Goal: Complete application form: Complete application form

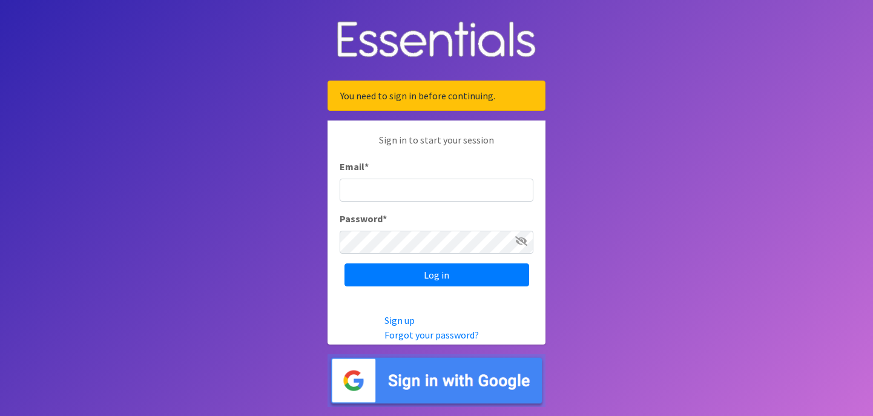
type input "[EMAIL_ADDRESS][DOMAIN_NAME]"
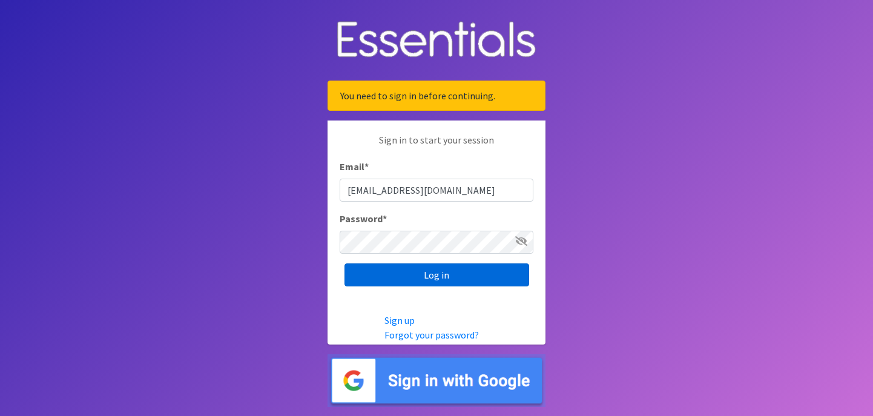
click at [417, 271] on input "Log in" at bounding box center [437, 275] width 185 height 23
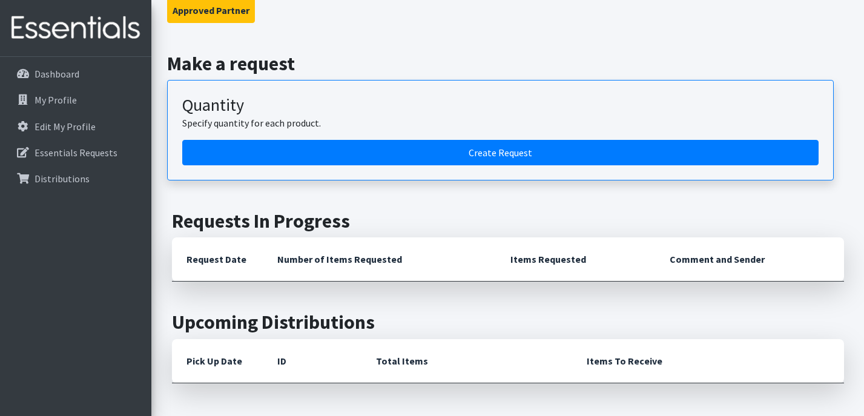
scroll to position [121, 0]
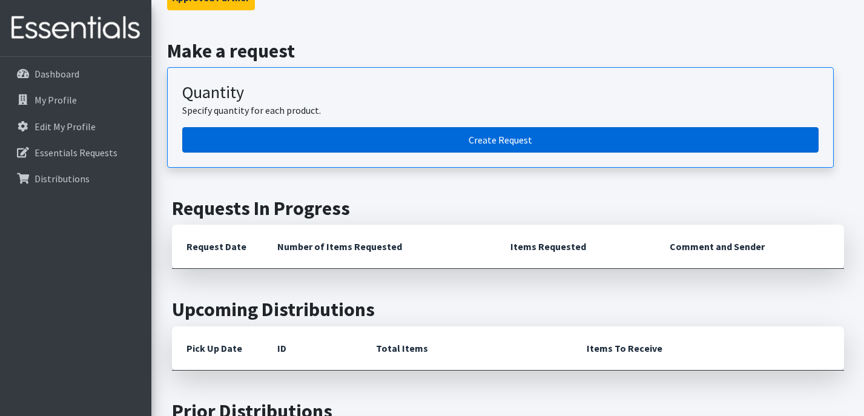
click at [451, 143] on link "Create Request" at bounding box center [500, 139] width 637 height 25
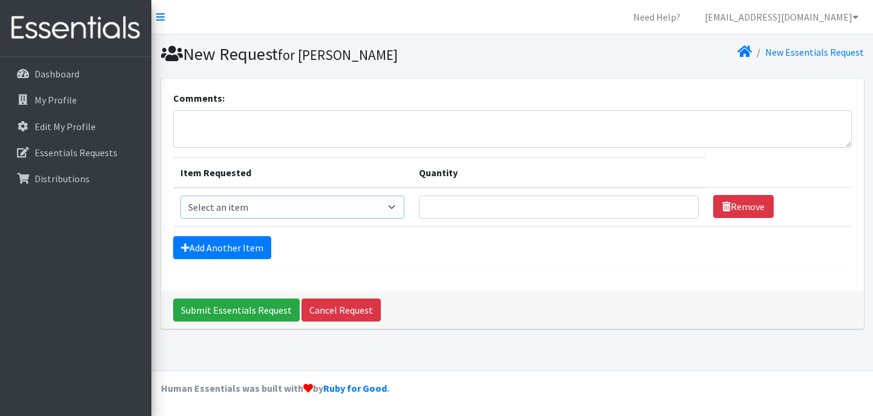
click at [298, 211] on select "Select an item Kids (Newborn) Kids (Preemie) Kids (Size 1) Kids (Size 2) Kids (…" at bounding box center [293, 207] width 225 height 23
select select "14461"
click at [181, 196] on select "Select an item Kids (Newborn) Kids (Preemie) Kids (Size 1) Kids (Size 2) Kids (…" at bounding box center [293, 207] width 225 height 23
click at [448, 204] on input "Quantity" at bounding box center [559, 207] width 280 height 23
type input "150"
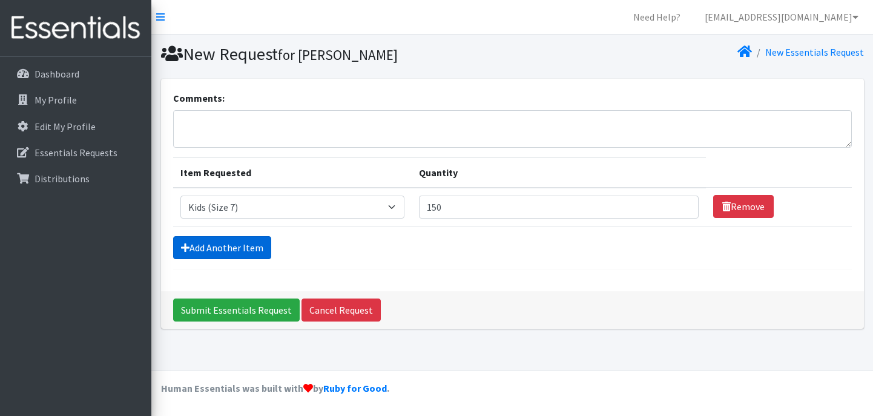
click at [234, 240] on link "Add Another Item" at bounding box center [222, 247] width 98 height 23
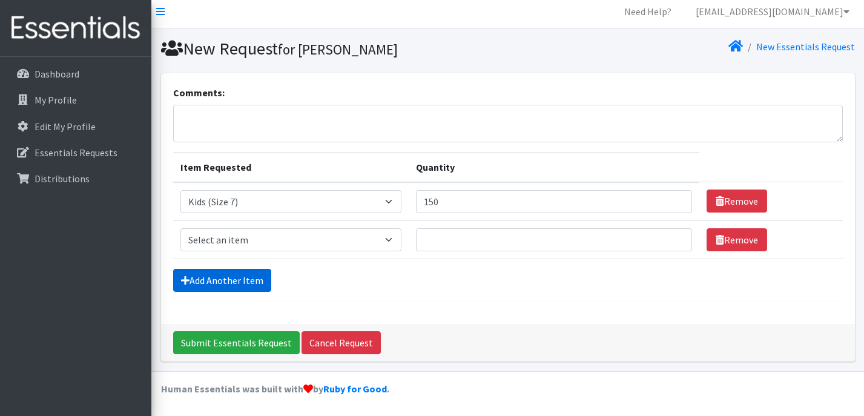
scroll to position [6, 0]
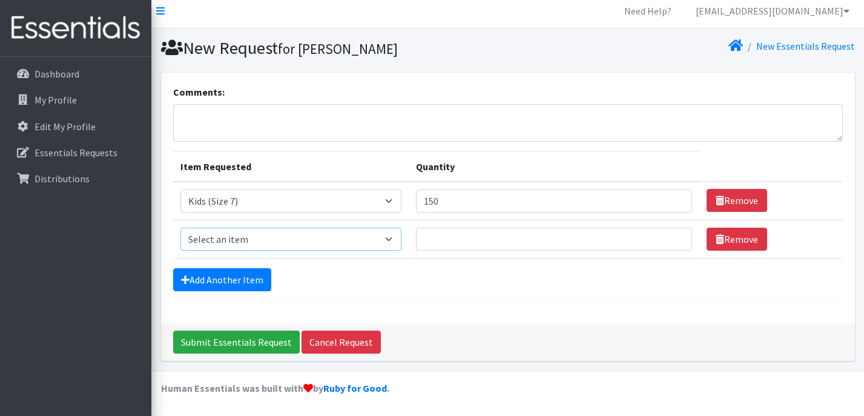
click at [261, 241] on select "Select an item Kids (Newborn) Kids (Preemie) Kids (Size 1) Kids (Size 2) Kids (…" at bounding box center [292, 239] width 222 height 23
select select "11350"
click at [181, 228] on select "Select an item Kids (Newborn) Kids (Preemie) Kids (Size 1) Kids (Size 2) Kids (…" at bounding box center [292, 239] width 222 height 23
click at [488, 239] on input "Quantity" at bounding box center [554, 239] width 276 height 23
type input "150"
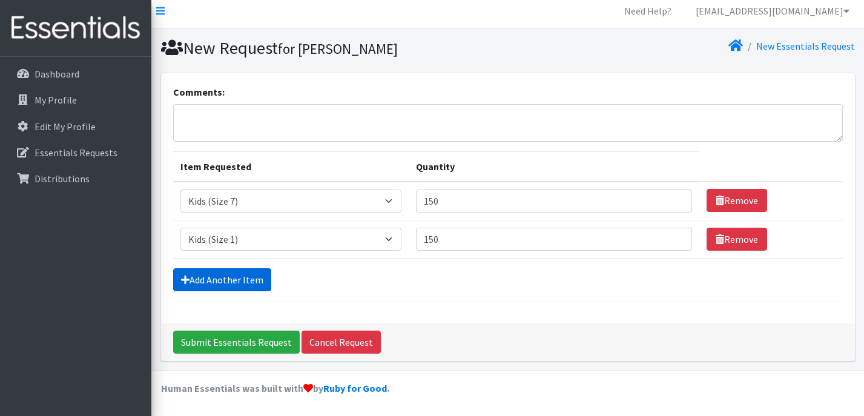
click at [229, 284] on link "Add Another Item" at bounding box center [222, 279] width 98 height 23
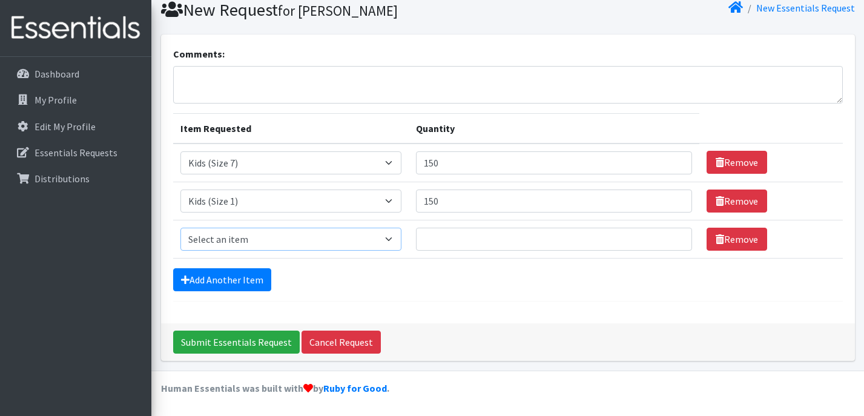
click at [270, 240] on select "Select an item Kids (Newborn) Kids (Preemie) Kids (Size 1) Kids (Size 2) Kids (…" at bounding box center [292, 239] width 222 height 23
select select "11344"
click at [181, 228] on select "Select an item Kids (Newborn) Kids (Preemie) Kids (Size 1) Kids (Size 2) Kids (…" at bounding box center [292, 239] width 222 height 23
click at [474, 248] on input "Quantity" at bounding box center [554, 239] width 276 height 23
drag, startPoint x: 472, startPoint y: 244, endPoint x: 377, endPoint y: 229, distance: 96.2
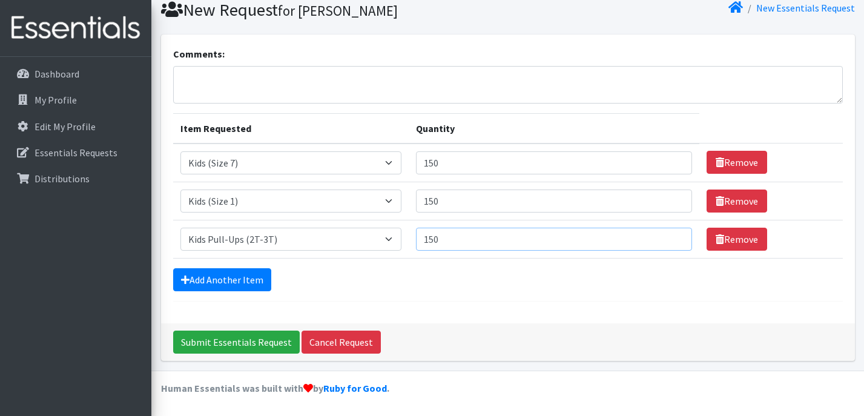
click at [377, 229] on tr "Item Requested Select an item Kids (Newborn) Kids (Preemie) Kids (Size 1) Kids …" at bounding box center [508, 239] width 670 height 38
type input "50"
click at [196, 271] on link "Add Another Item" at bounding box center [222, 279] width 98 height 23
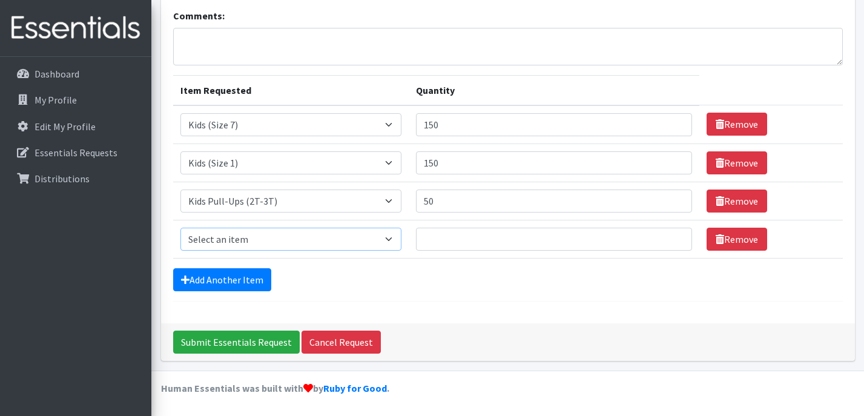
click at [307, 233] on select "Select an item Kids (Newborn) Kids (Preemie) Kids (Size 1) Kids (Size 2) Kids (…" at bounding box center [292, 239] width 222 height 23
click at [445, 140] on td "Quantity 150" at bounding box center [554, 124] width 290 height 39
drag, startPoint x: 451, startPoint y: 127, endPoint x: 338, endPoint y: 130, distance: 113.3
click at [331, 126] on tr "Item Requested Select an item Kids (Newborn) Kids (Preemie) Kids (Size 1) Kids …" at bounding box center [508, 124] width 670 height 39
type input "250"
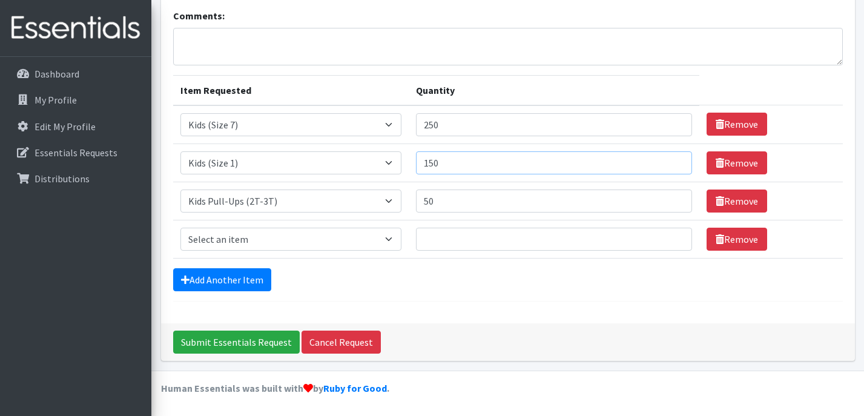
drag, startPoint x: 444, startPoint y: 165, endPoint x: 371, endPoint y: 164, distance: 72.7
click at [377, 161] on tr "Item Requested Select an item Kids (Newborn) Kids (Preemie) Kids (Size 1) Kids …" at bounding box center [508, 163] width 670 height 38
type input "250"
drag, startPoint x: 463, startPoint y: 188, endPoint x: 425, endPoint y: 200, distance: 39.3
click at [382, 200] on tr "Item Requested Select an item Kids (Newborn) Kids (Preemie) Kids (Size 1) Kids …" at bounding box center [508, 201] width 670 height 38
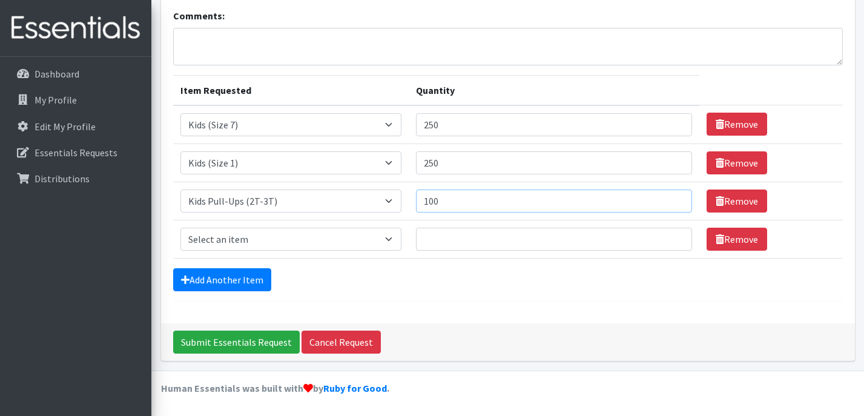
type input "100"
click at [331, 247] on select "Select an item Kids (Newborn) Kids (Preemie) Kids (Size 1) Kids (Size 2) Kids (…" at bounding box center [292, 239] width 222 height 23
select select "11343"
click at [181, 228] on select "Select an item Kids (Newborn) Kids (Preemie) Kids (Size 1) Kids (Size 2) Kids (…" at bounding box center [292, 239] width 222 height 23
click at [489, 244] on input "Quantity" at bounding box center [554, 239] width 276 height 23
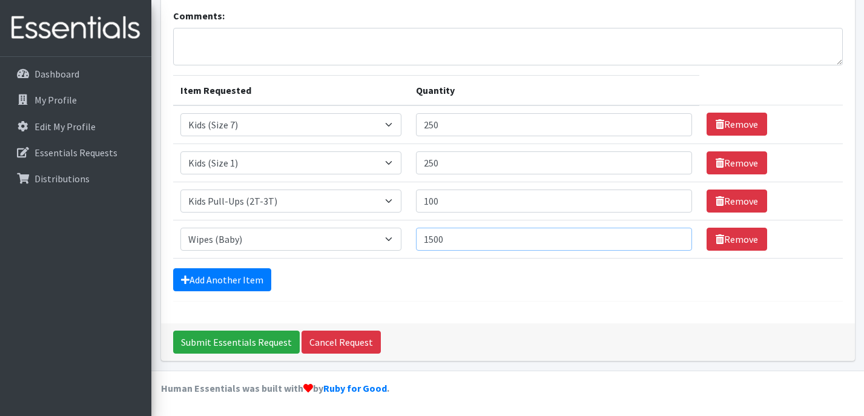
type input "1500"
click at [230, 281] on link "Add Another Item" at bounding box center [222, 279] width 98 height 23
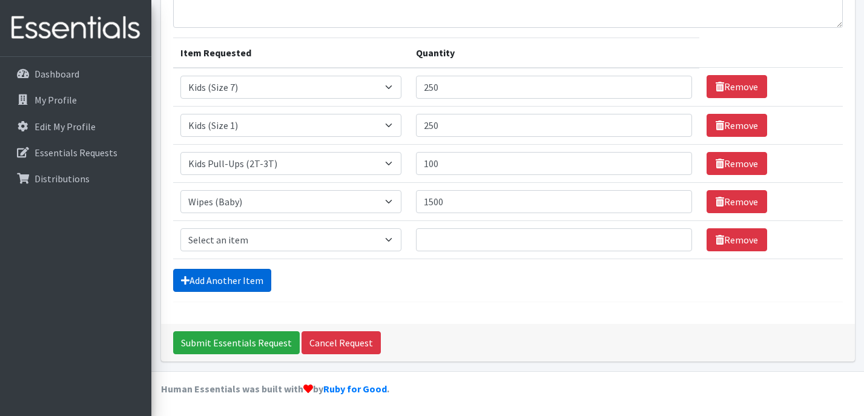
scroll to position [121, 0]
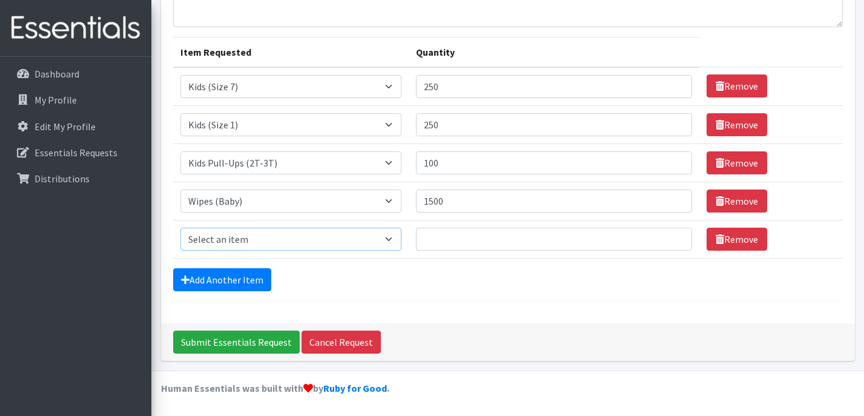
click at [274, 237] on select "Select an item Kids (Newborn) Kids (Preemie) Kids (Size 1) Kids (Size 2) Kids (…" at bounding box center [292, 239] width 222 height 23
select select "11349"
click at [181, 228] on select "Select an item Kids (Newborn) Kids (Preemie) Kids (Size 1) Kids (Size 2) Kids (…" at bounding box center [292, 239] width 222 height 23
click at [460, 240] on input "Quantity" at bounding box center [554, 239] width 276 height 23
type input "50"
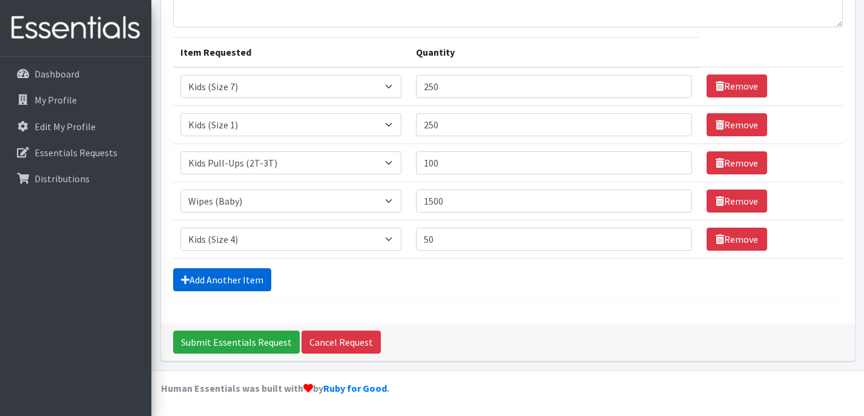
click at [203, 268] on link "Add Another Item" at bounding box center [222, 279] width 98 height 23
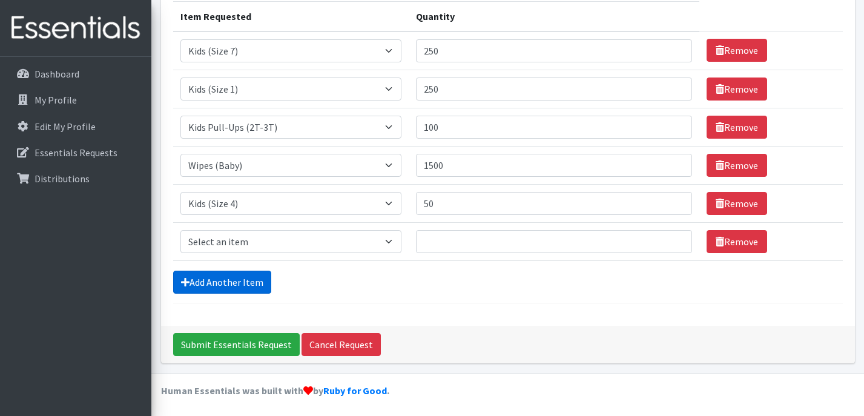
scroll to position [159, 0]
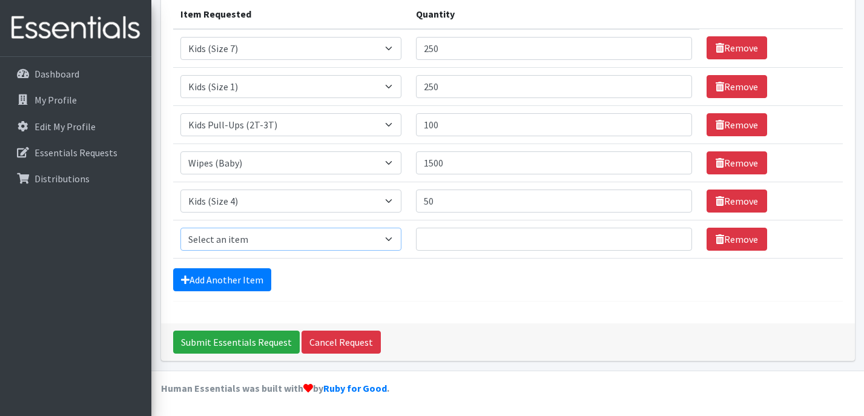
click at [336, 244] on select "Select an item Kids (Newborn) Kids (Preemie) Kids (Size 1) Kids (Size 2) Kids (…" at bounding box center [292, 239] width 222 height 23
click at [496, 45] on input "250" at bounding box center [554, 48] width 276 height 23
click at [411, 59] on tr "Item Requested Select an item Kids (Newborn) Kids (Preemie) Kids (Size 1) Kids …" at bounding box center [508, 48] width 670 height 39
drag, startPoint x: 454, startPoint y: 87, endPoint x: 271, endPoint y: 102, distance: 184.2
click at [264, 111] on tbody "Item Requested Select an item Kids (Newborn) Kids (Preemie) Kids (Size 1) Kids …" at bounding box center [508, 144] width 670 height 230
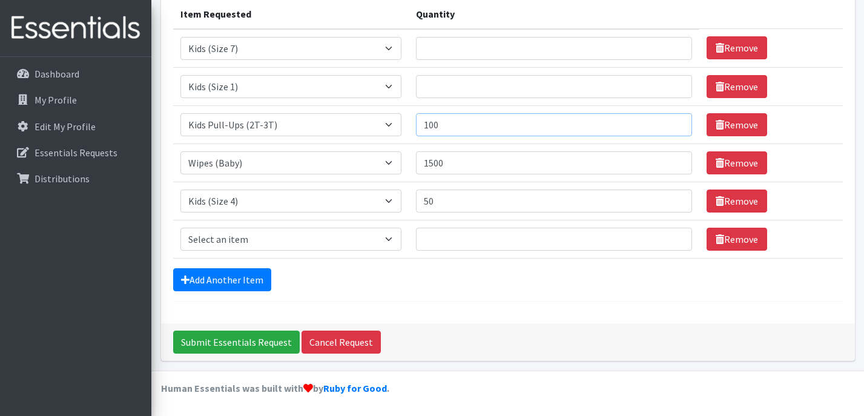
drag, startPoint x: 454, startPoint y: 129, endPoint x: 349, endPoint y: 130, distance: 104.8
click at [353, 130] on tr "Item Requested Select an item Kids (Newborn) Kids (Preemie) Kids (Size 1) Kids …" at bounding box center [508, 124] width 670 height 38
drag, startPoint x: 465, startPoint y: 167, endPoint x: 368, endPoint y: 162, distance: 97.1
click at [373, 162] on tr "Item Requested Select an item Kids (Newborn) Kids (Preemie) Kids (Size 1) Kids …" at bounding box center [508, 163] width 670 height 38
drag, startPoint x: 470, startPoint y: 210, endPoint x: 393, endPoint y: 207, distance: 77.6
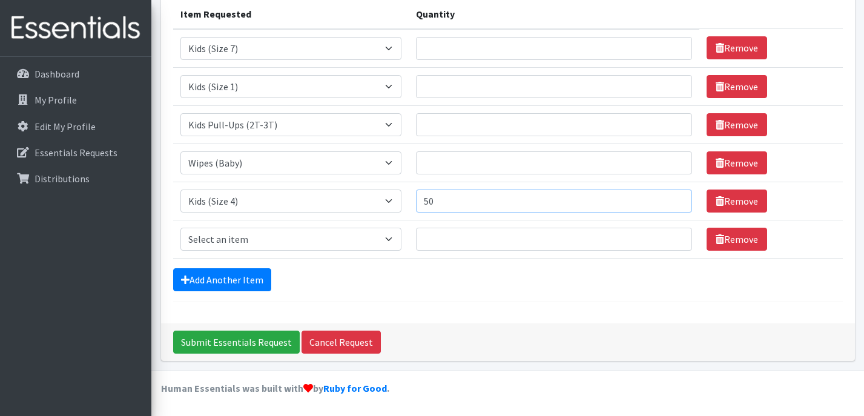
click at [376, 206] on tr "Item Requested Select an item Kids (Newborn) Kids (Preemie) Kids (Size 1) Kids …" at bounding box center [508, 201] width 670 height 38
click at [731, 167] on link "Remove" at bounding box center [737, 162] width 61 height 23
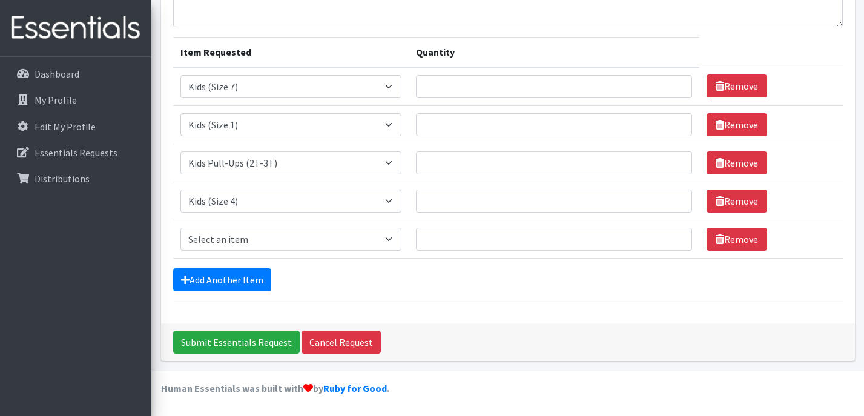
scroll to position [121, 0]
drag, startPoint x: 257, startPoint y: 241, endPoint x: 260, endPoint y: 258, distance: 17.3
click at [257, 241] on select "Select an item Kids (Newborn) Kids (Preemie) Kids (Size 1) Kids (Size 2) Kids (…" at bounding box center [292, 239] width 222 height 23
select select "11348"
click at [181, 228] on select "Select an item Kids (Newborn) Kids (Preemie) Kids (Size 1) Kids (Size 2) Kids (…" at bounding box center [292, 239] width 222 height 23
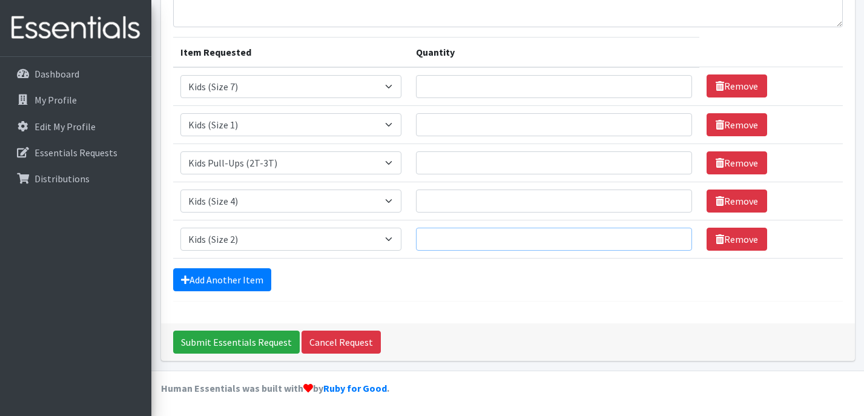
click at [449, 242] on input "Quantity" at bounding box center [554, 239] width 276 height 23
click at [472, 81] on input "Quantity" at bounding box center [554, 86] width 276 height 23
type input "600"
click at [380, 94] on select "Select an item Kids (Newborn) Kids (Preemie) Kids (Size 1) Kids (Size 2) Kids (…" at bounding box center [292, 86] width 222 height 23
select select "11335"
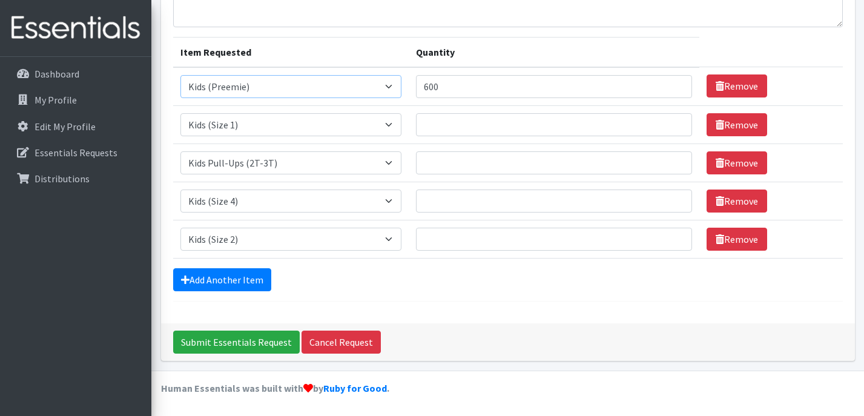
click at [181, 75] on select "Select an item Kids (Newborn) Kids (Preemie) Kids (Size 1) Kids (Size 2) Kids (…" at bounding box center [292, 86] width 222 height 23
drag, startPoint x: 459, startPoint y: 89, endPoint x: 343, endPoint y: 79, distance: 116.7
click at [306, 90] on tr "Item Requested Select an item Kids (Newborn) Kids (Preemie) Kids (Size 1) Kids …" at bounding box center [508, 86] width 670 height 39
type input "50"
click at [297, 116] on select "Select an item Kids (Newborn) Kids (Preemie) Kids (Size 1) Kids (Size 2) Kids (…" at bounding box center [292, 124] width 222 height 23
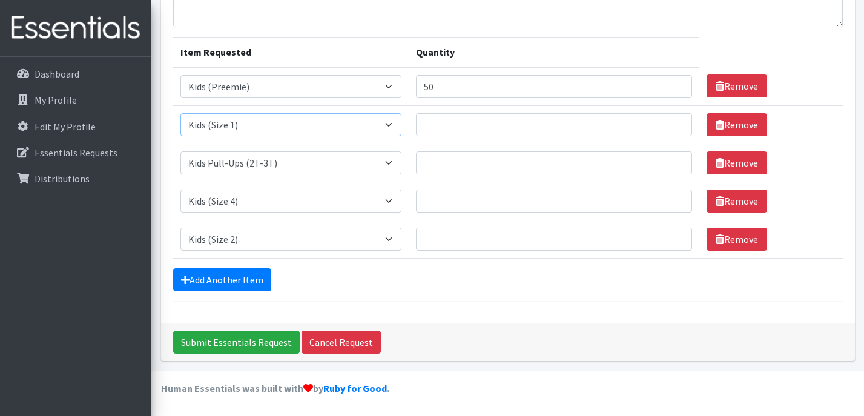
select select "11351"
click at [181, 113] on select "Select an item Kids (Newborn) Kids (Preemie) Kids (Size 1) Kids (Size 2) Kids (…" at bounding box center [292, 124] width 222 height 23
click at [461, 133] on input "Quantity" at bounding box center [554, 124] width 276 height 23
type input "150"
drag, startPoint x: 342, startPoint y: 154, endPoint x: 325, endPoint y: 171, distance: 24.0
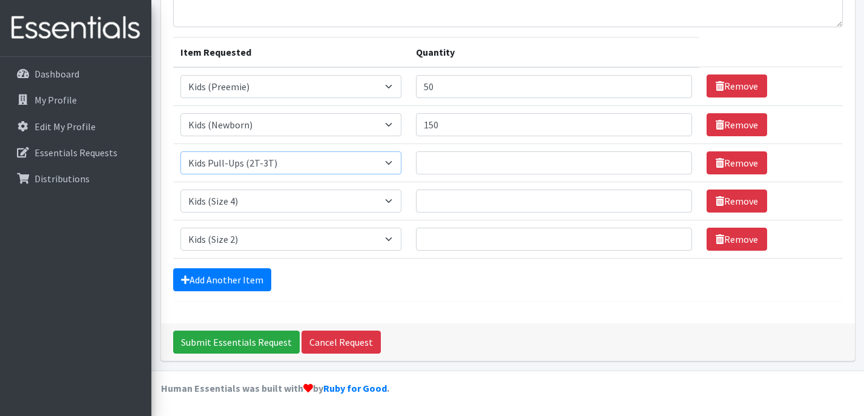
click at [342, 154] on select "Select an item Kids (Newborn) Kids (Preemie) Kids (Size 1) Kids (Size 2) Kids (…" at bounding box center [292, 162] width 222 height 23
select select "11350"
click at [181, 151] on select "Select an item Kids (Newborn) Kids (Preemie) Kids (Size 1) Kids (Size 2) Kids (…" at bounding box center [292, 162] width 222 height 23
click at [478, 162] on input "Quantity" at bounding box center [554, 162] width 276 height 23
type input "600"
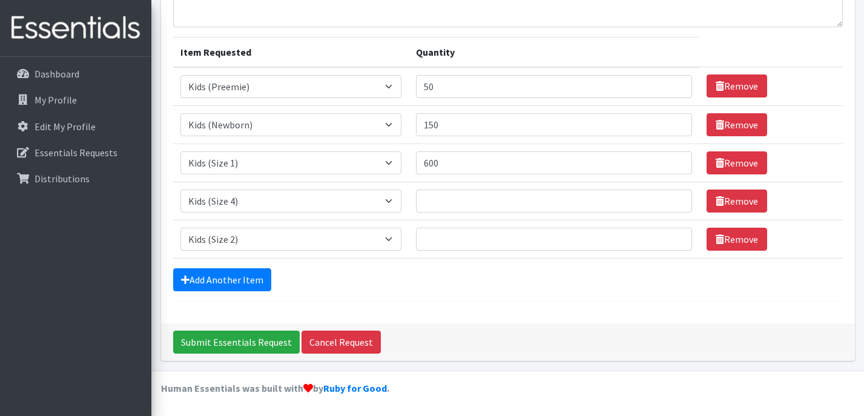
click at [340, 188] on td "Item Requested Select an item Kids (Newborn) Kids (Preemie) Kids (Size 1) Kids …" at bounding box center [291, 201] width 236 height 38
click at [305, 198] on select "Select an item Kids (Newborn) Kids (Preemie) Kids (Size 1) Kids (Size 2) Kids (…" at bounding box center [292, 201] width 222 height 23
select select "11348"
click at [181, 190] on select "Select an item Kids (Newborn) Kids (Preemie) Kids (Size 1) Kids (Size 2) Kids (…" at bounding box center [292, 201] width 222 height 23
click at [480, 195] on input "Quantity" at bounding box center [554, 201] width 276 height 23
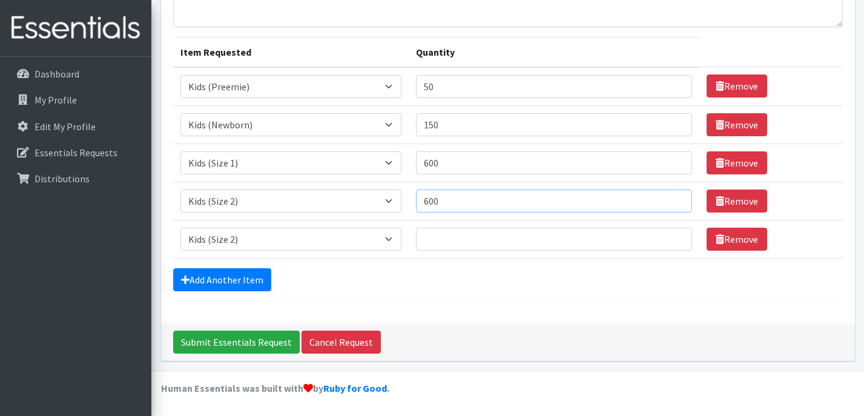
type input "600"
click at [269, 238] on select "Select an item Kids (Newborn) Kids (Preemie) Kids (Size 1) Kids (Size 2) Kids (…" at bounding box center [292, 239] width 222 height 23
select select "11349"
click at [181, 228] on select "Select an item Kids (Newborn) Kids (Preemie) Kids (Size 1) Kids (Size 2) Kids (…" at bounding box center [292, 239] width 222 height 23
click at [440, 242] on input "Quantity" at bounding box center [554, 239] width 276 height 23
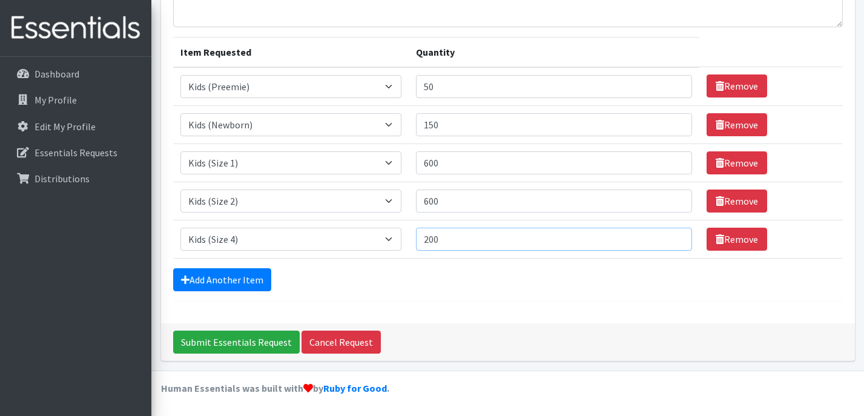
type input "200"
click at [259, 278] on link "Add Another Item" at bounding box center [222, 279] width 98 height 23
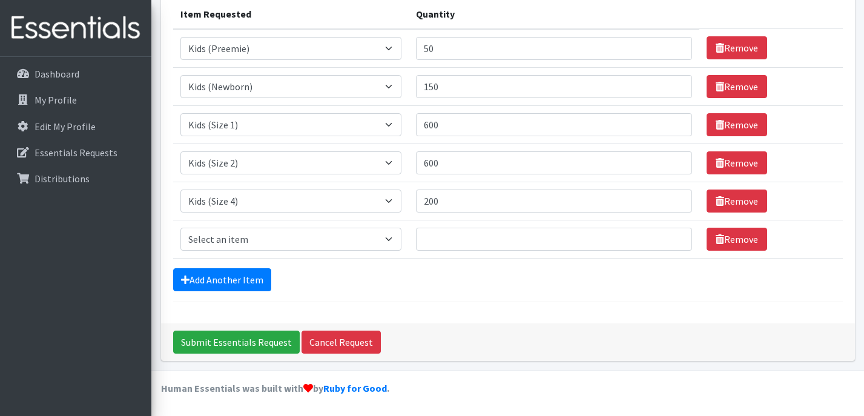
click at [270, 225] on td "Item Requested Select an item Kids (Newborn) Kids (Preemie) Kids (Size 1) Kids …" at bounding box center [291, 239] width 236 height 38
click at [270, 241] on select "Select an item Kids (Newborn) Kids (Preemie) Kids (Size 1) Kids (Size 2) Kids (…" at bounding box center [292, 239] width 222 height 23
select select "14461"
click at [181, 228] on select "Select an item Kids (Newborn) Kids (Preemie) Kids (Size 1) Kids (Size 2) Kids (…" at bounding box center [292, 239] width 222 height 23
click at [500, 241] on input "Quantity" at bounding box center [554, 239] width 276 height 23
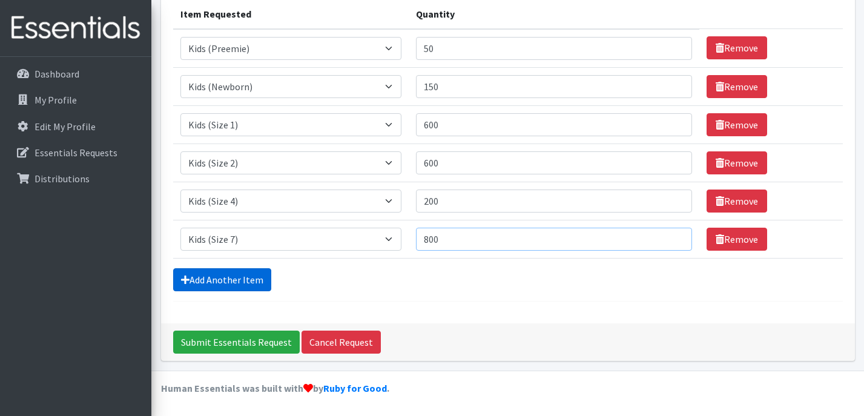
type input "800"
click at [228, 287] on link "Add Another Item" at bounding box center [222, 279] width 98 height 23
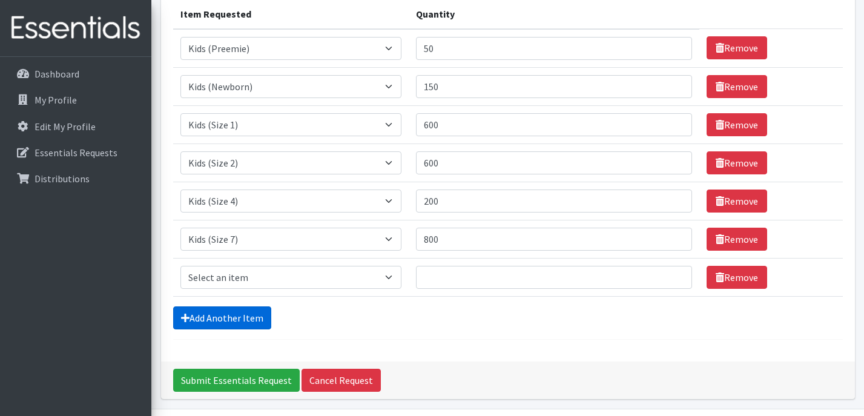
scroll to position [197, 0]
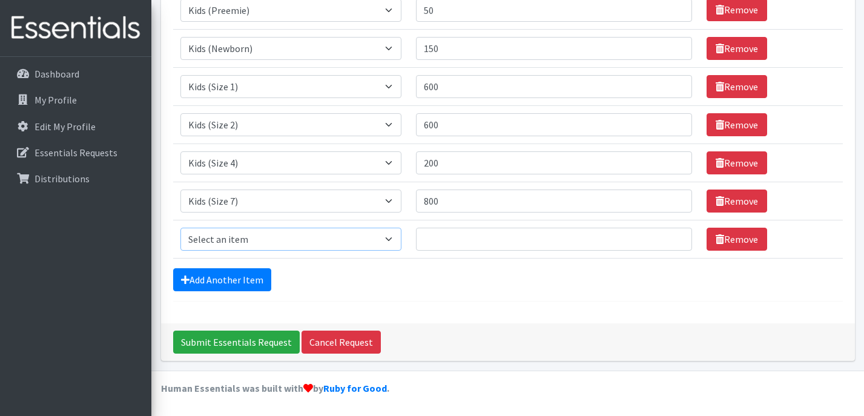
drag, startPoint x: 268, startPoint y: 239, endPoint x: 266, endPoint y: 261, distance: 21.9
click at [268, 239] on select "Select an item Kids (Newborn) Kids (Preemie) Kids (Size 1) Kids (Size 2) Kids (…" at bounding box center [292, 239] width 222 height 23
click at [288, 240] on select "Select an item Kids (Newborn) Kids (Preemie) Kids (Size 1) Kids (Size 2) Kids (…" at bounding box center [292, 239] width 222 height 23
select select "11344"
click at [181, 228] on select "Select an item Kids (Newborn) Kids (Preemie) Kids (Size 1) Kids (Size 2) Kids (…" at bounding box center [292, 239] width 222 height 23
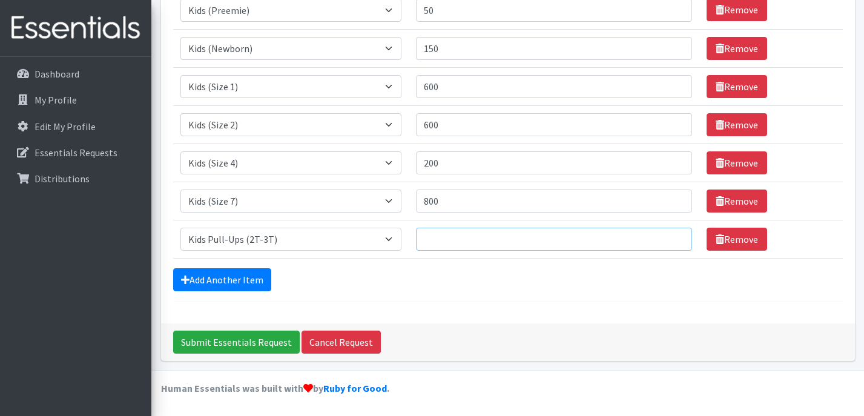
click at [502, 236] on input "Quantity" at bounding box center [554, 239] width 276 height 23
type input "600"
click at [244, 277] on link "Add Another Item" at bounding box center [222, 279] width 98 height 23
click at [270, 240] on select "Select an item Kids (Newborn) Kids (Preemie) Kids (Size 1) Kids (Size 2) Kids (…" at bounding box center [292, 239] width 222 height 23
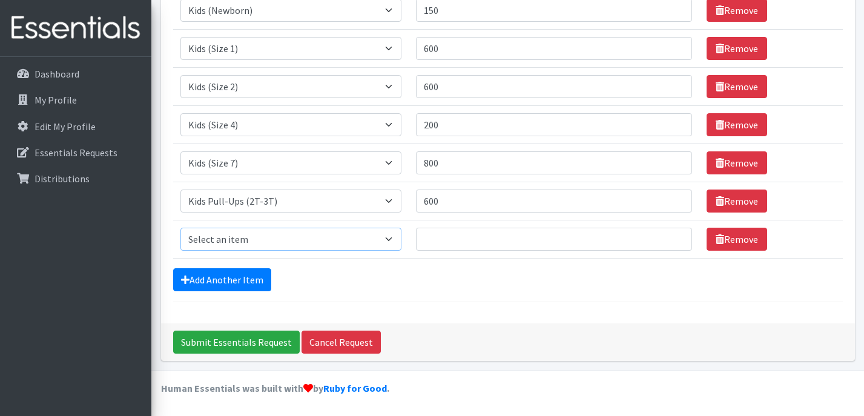
select select "11343"
click at [181, 228] on select "Select an item Kids (Newborn) Kids (Preemie) Kids (Size 1) Kids (Size 2) Kids (…" at bounding box center [292, 239] width 222 height 23
click at [454, 239] on input "Quantity" at bounding box center [554, 239] width 276 height 23
type input "1500"
click at [471, 303] on div "Comments: Item Requested Quantity Item Requested Select an item Kids (Newborn) …" at bounding box center [508, 84] width 694 height 480
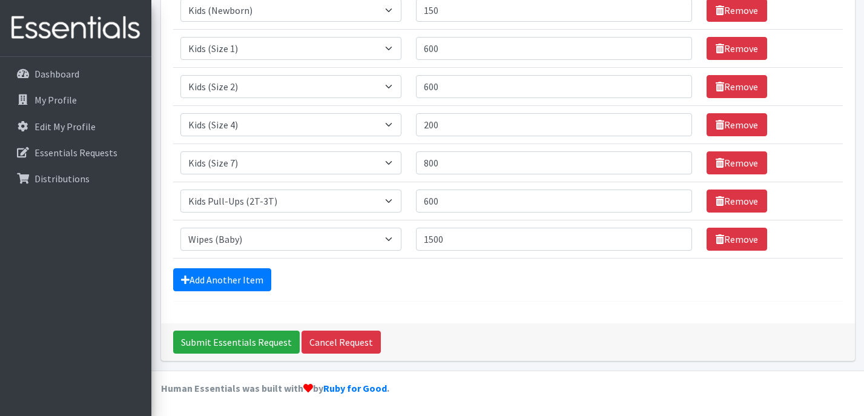
drag, startPoint x: 463, startPoint y: 276, endPoint x: 459, endPoint y: 283, distance: 8.1
click at [463, 275] on div "Add Another Item" at bounding box center [508, 279] width 670 height 23
click at [236, 342] on input "Submit Essentials Request" at bounding box center [236, 342] width 127 height 23
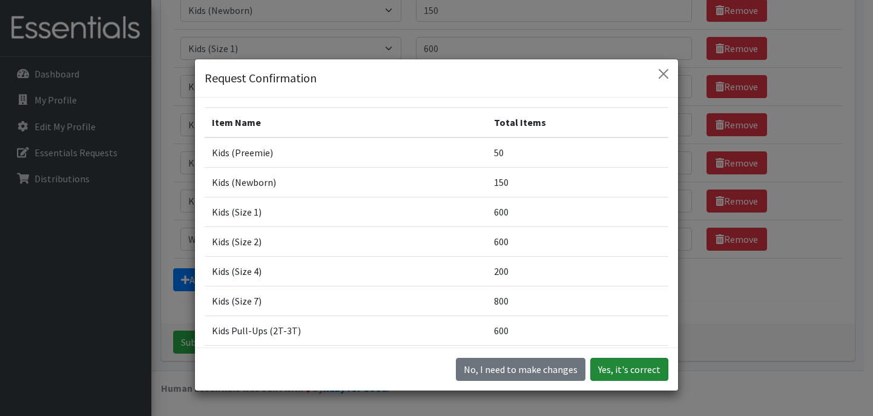
click at [627, 370] on button "Yes, it's correct" at bounding box center [630, 369] width 78 height 23
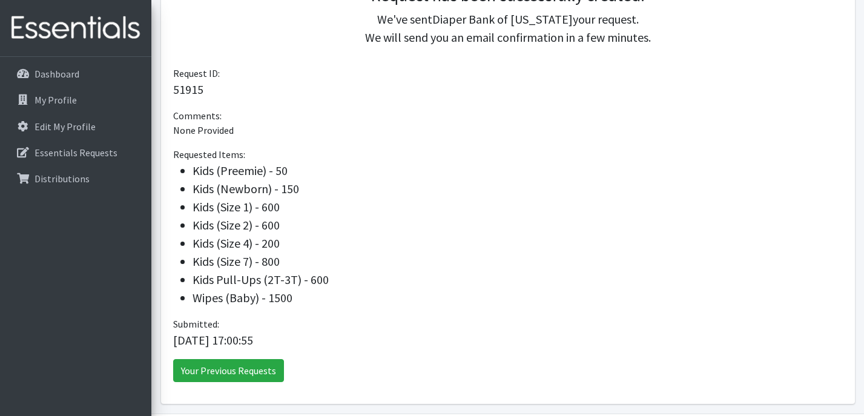
scroll to position [268, 0]
